Goal: Obtain resource: Obtain resource

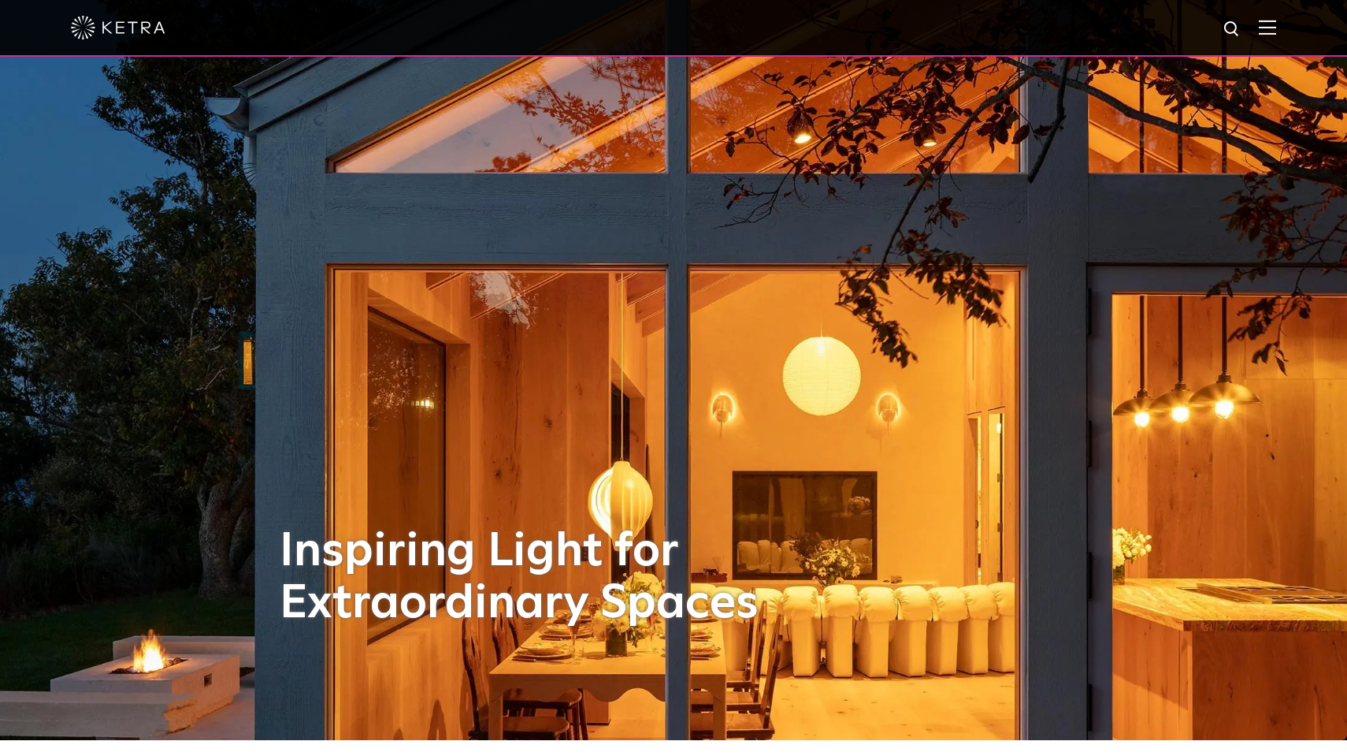
scroll to position [20, 0]
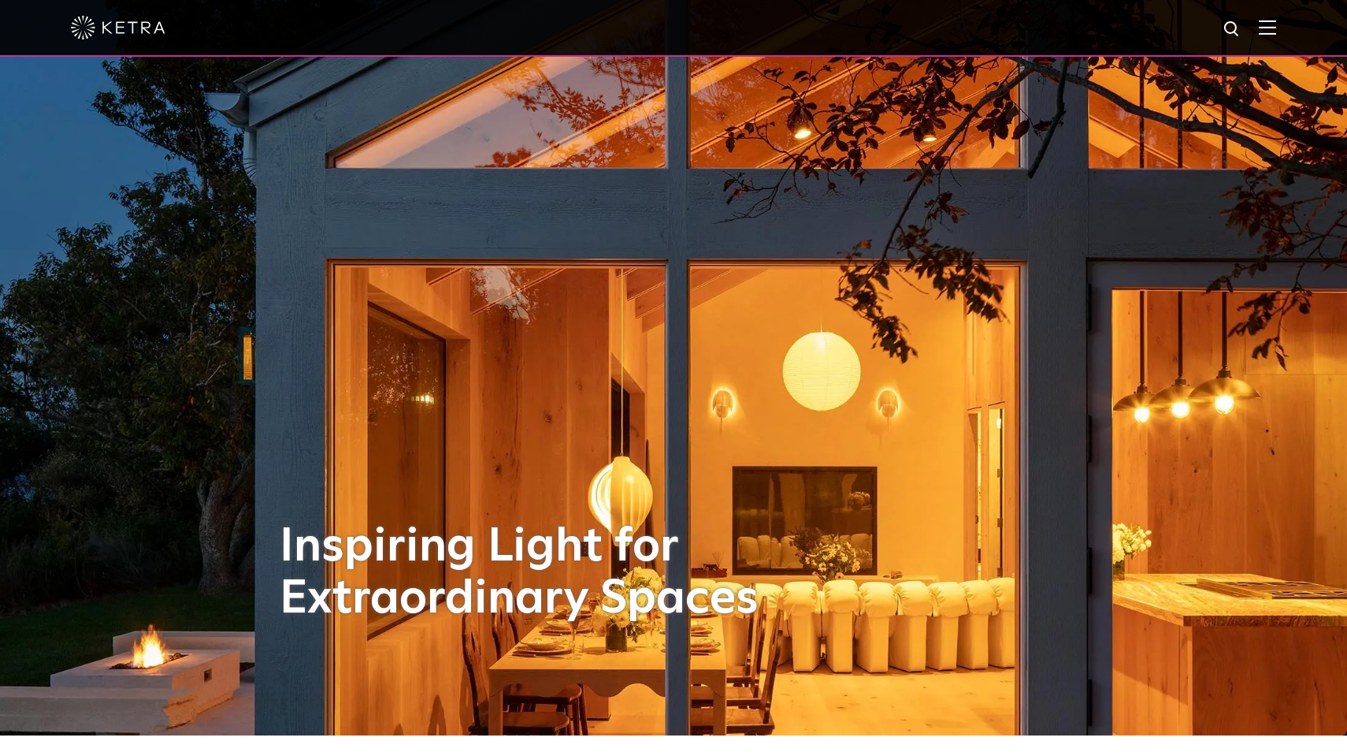
click at [1272, 34] on img at bounding box center [1267, 27] width 17 height 15
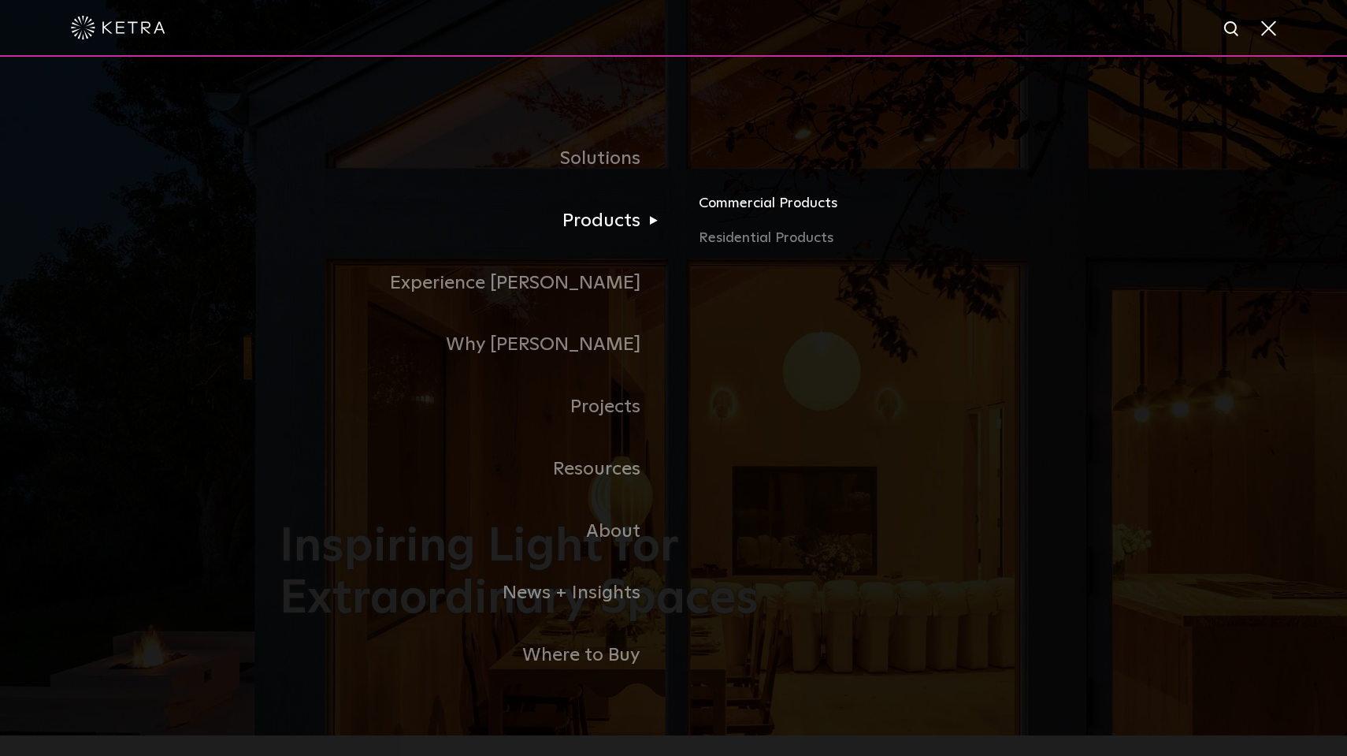
click at [754, 199] on link "Commercial Products" at bounding box center [883, 209] width 369 height 35
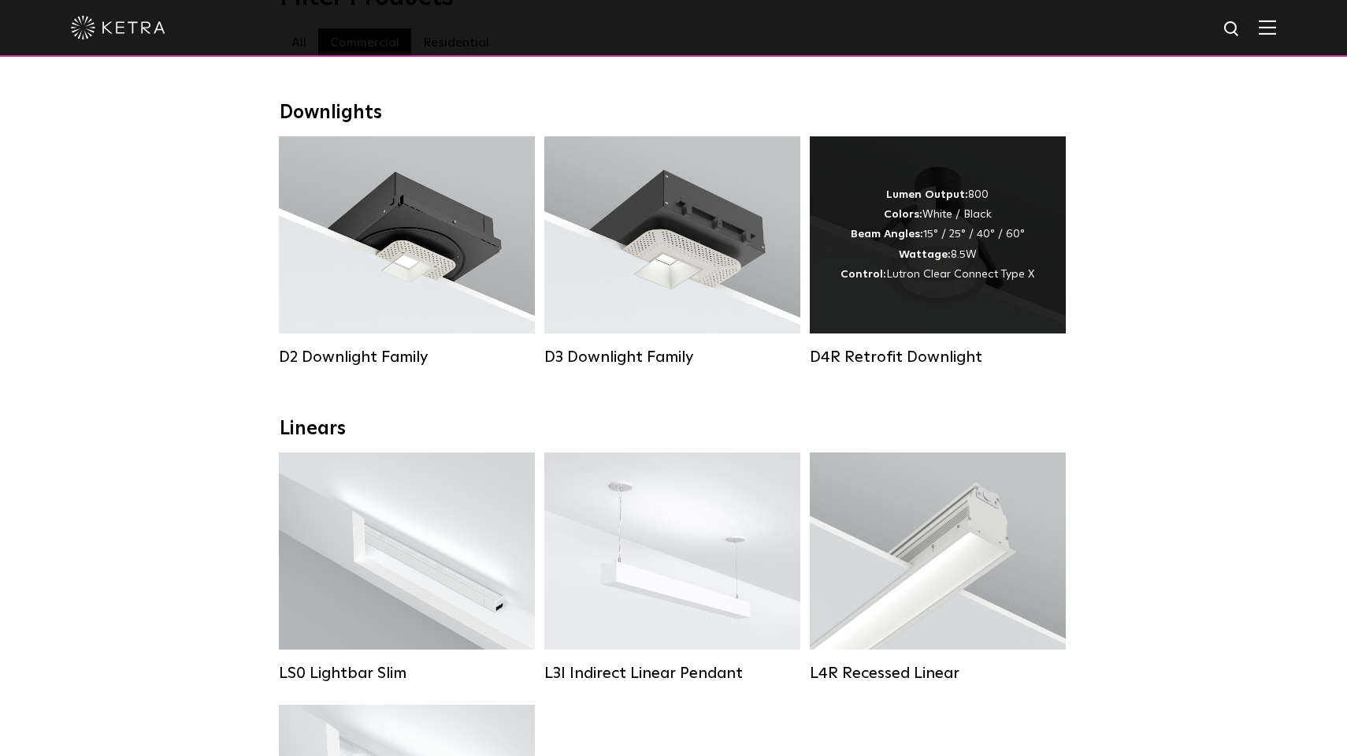
scroll to position [210, 0]
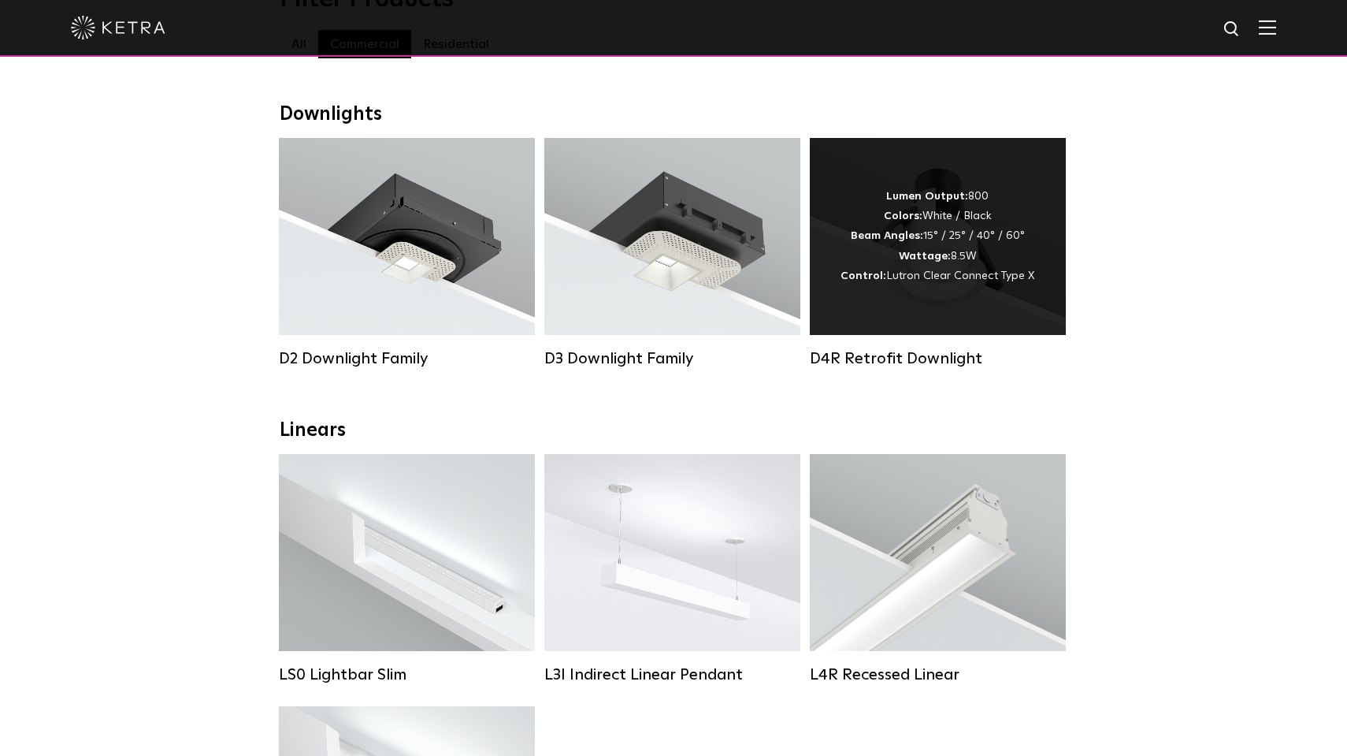
click at [882, 245] on div "Lumen Output: 800 Colors: White / Black Beam Angles: 15° / 25° / 40° / 60° Watt…" at bounding box center [938, 236] width 194 height 99
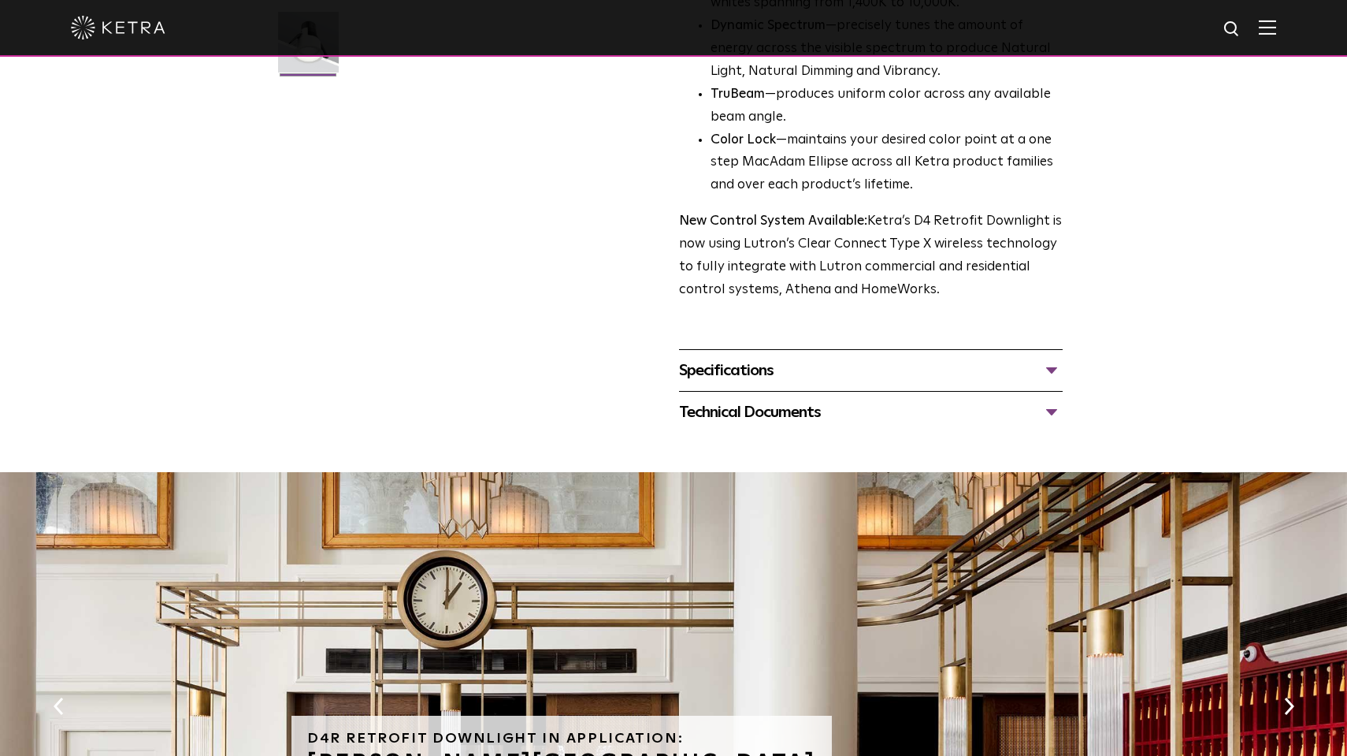
scroll to position [233, 0]
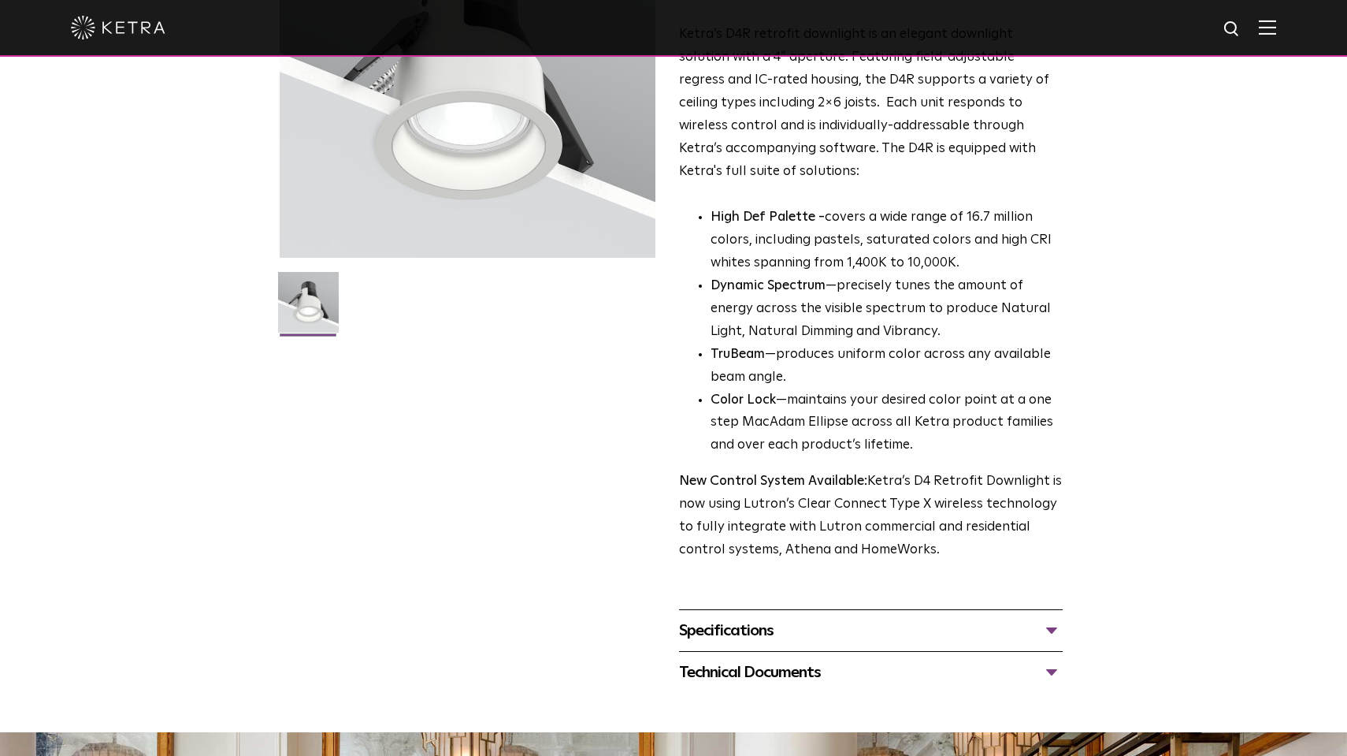
click at [739, 618] on div "Specifications" at bounding box center [871, 630] width 384 height 25
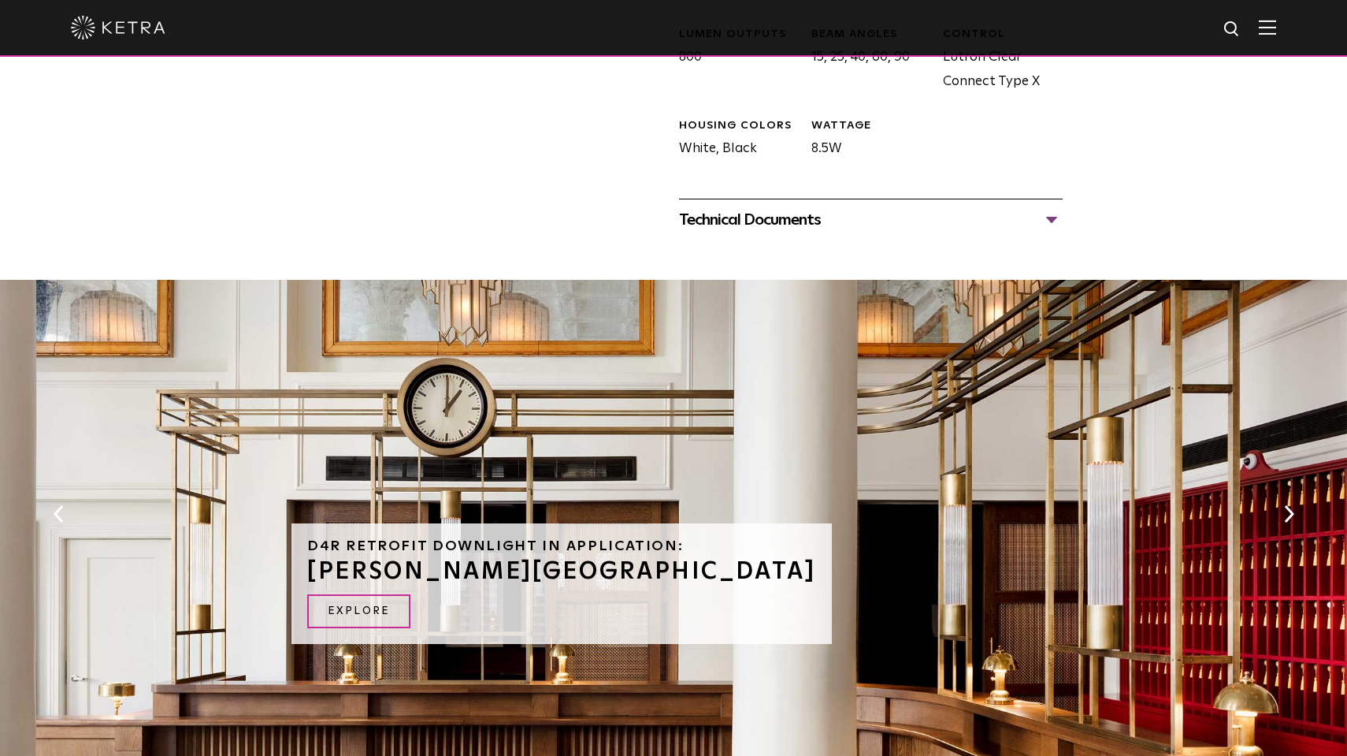
scroll to position [966, 0]
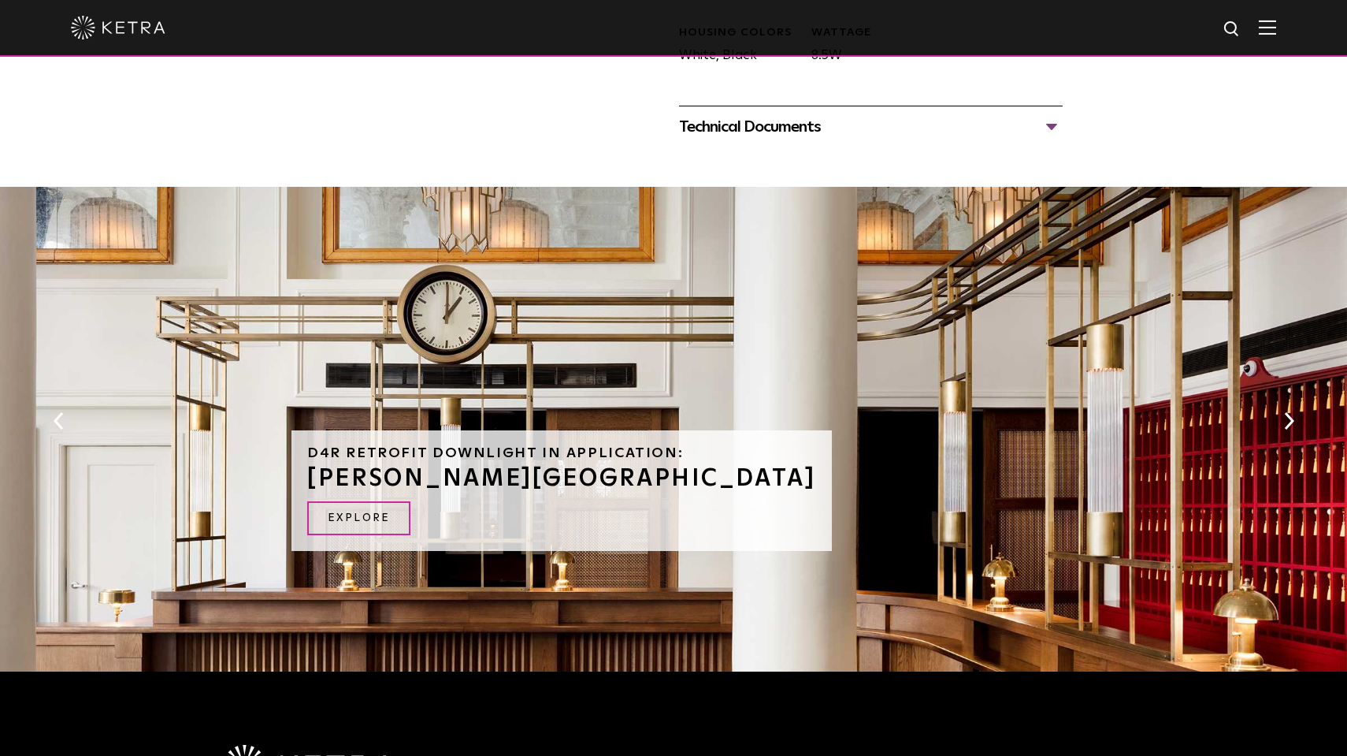
click at [800, 114] on div "Technical Documents" at bounding box center [871, 126] width 384 height 25
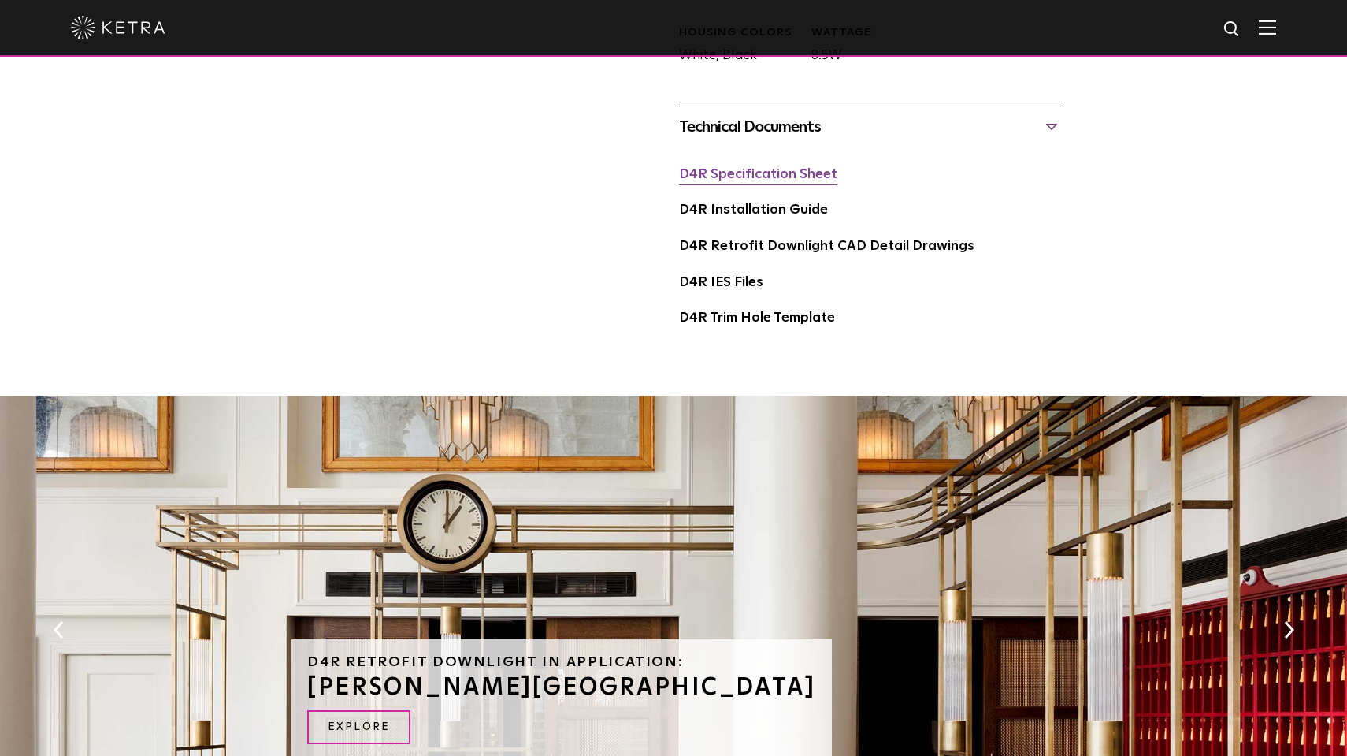
click at [741, 168] on link "D4R Specification Sheet" at bounding box center [758, 174] width 158 height 13
